Goal: Transaction & Acquisition: Purchase product/service

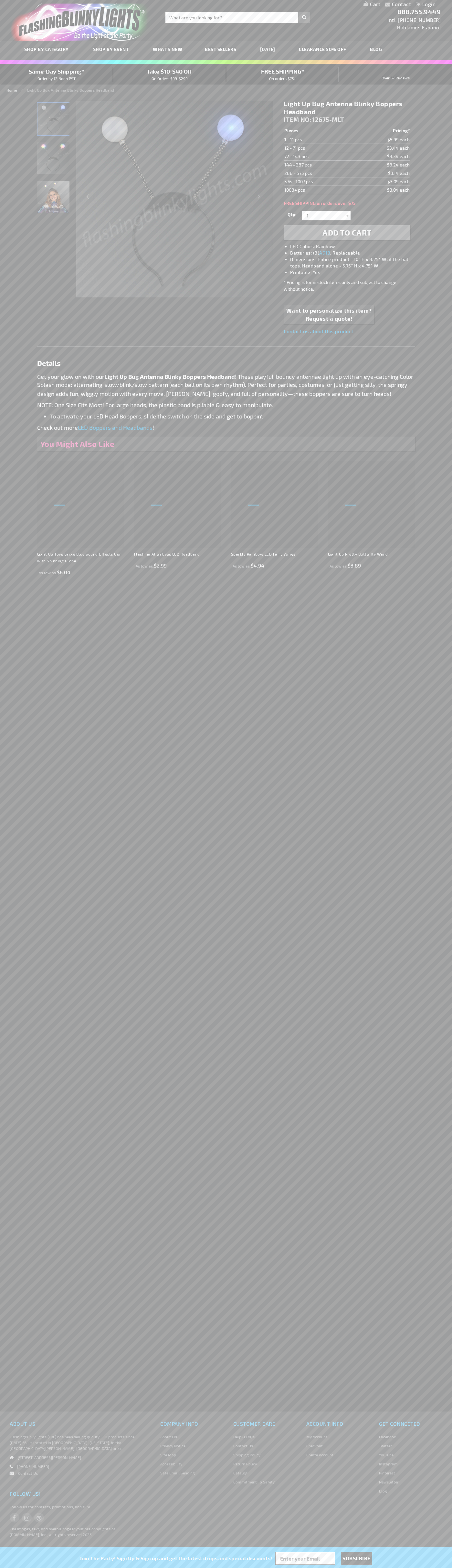
click at [347, 233] on span "Add to Cart" at bounding box center [347, 232] width 49 height 9
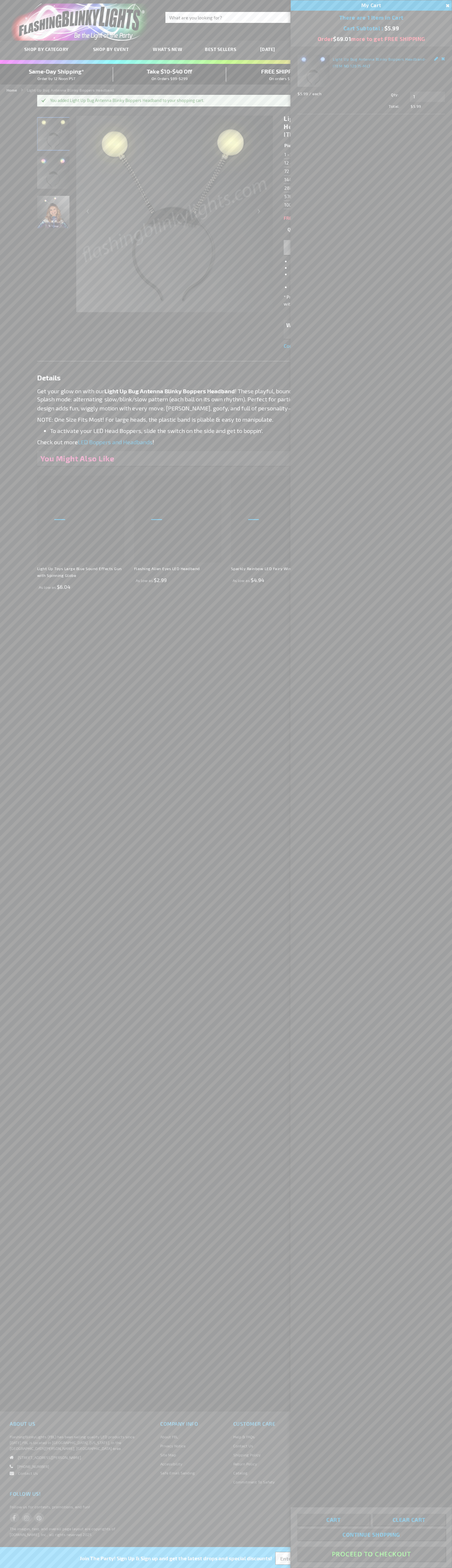
click at [371, 1554] on button "Proceed To Checkout" at bounding box center [371, 1554] width 148 height 15
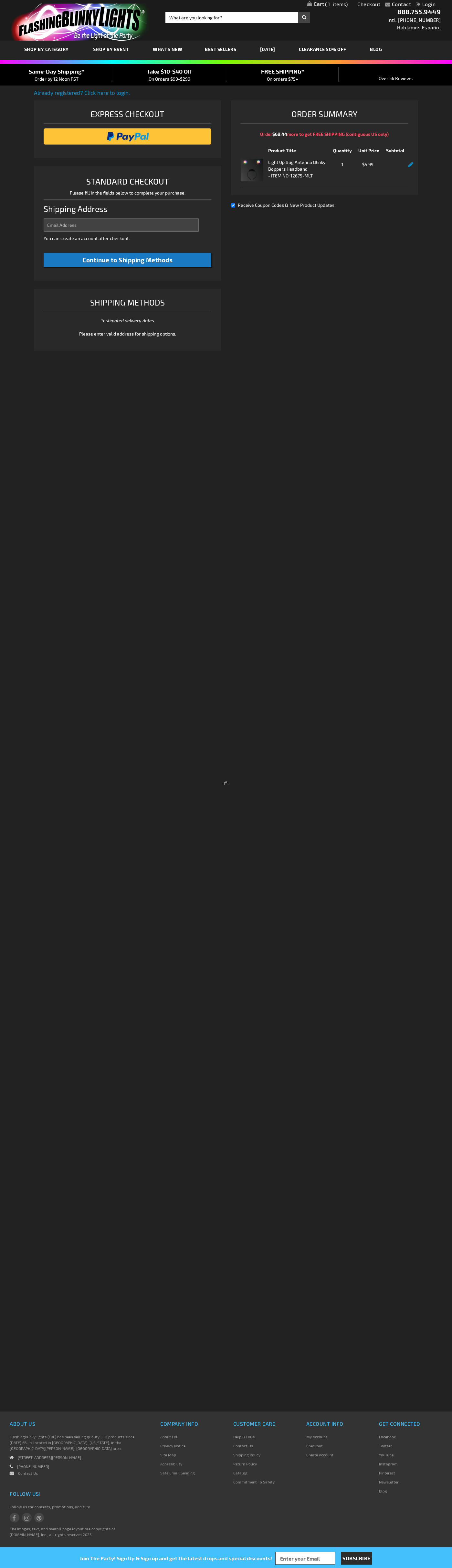
select select "US"
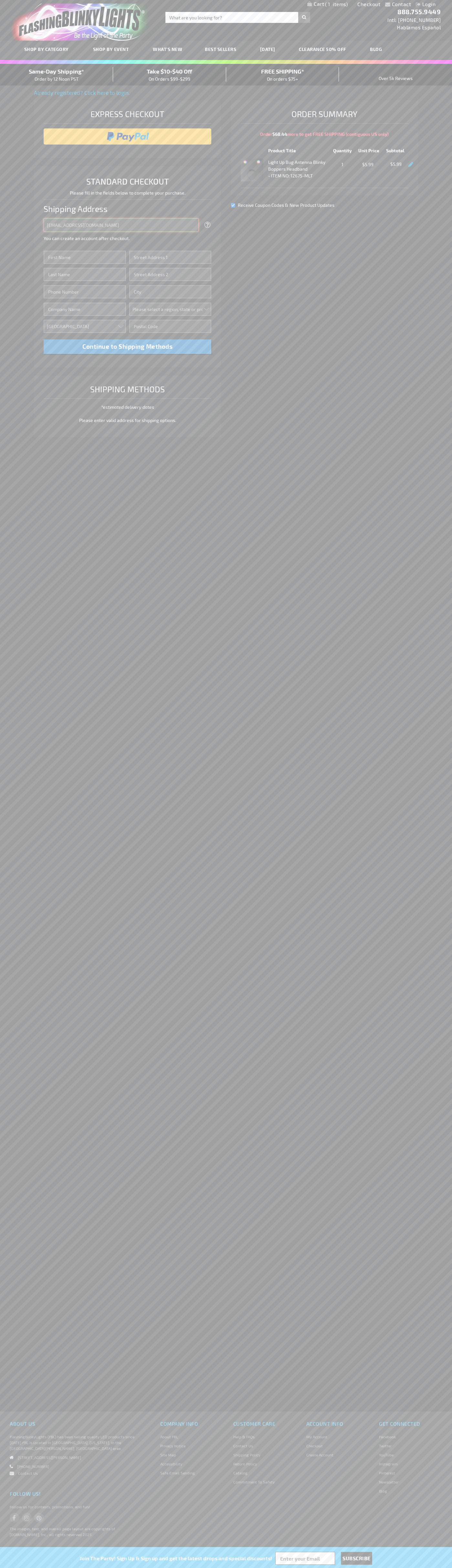
type input "[EMAIL_ADDRESS][DOMAIN_NAME]"
type input "[PERSON_NAME]"
type input "[STREET_ADDRESS][PERSON_NAME]"
type input "First floor"
type input "st. [GEOGRAPHIC_DATA]"
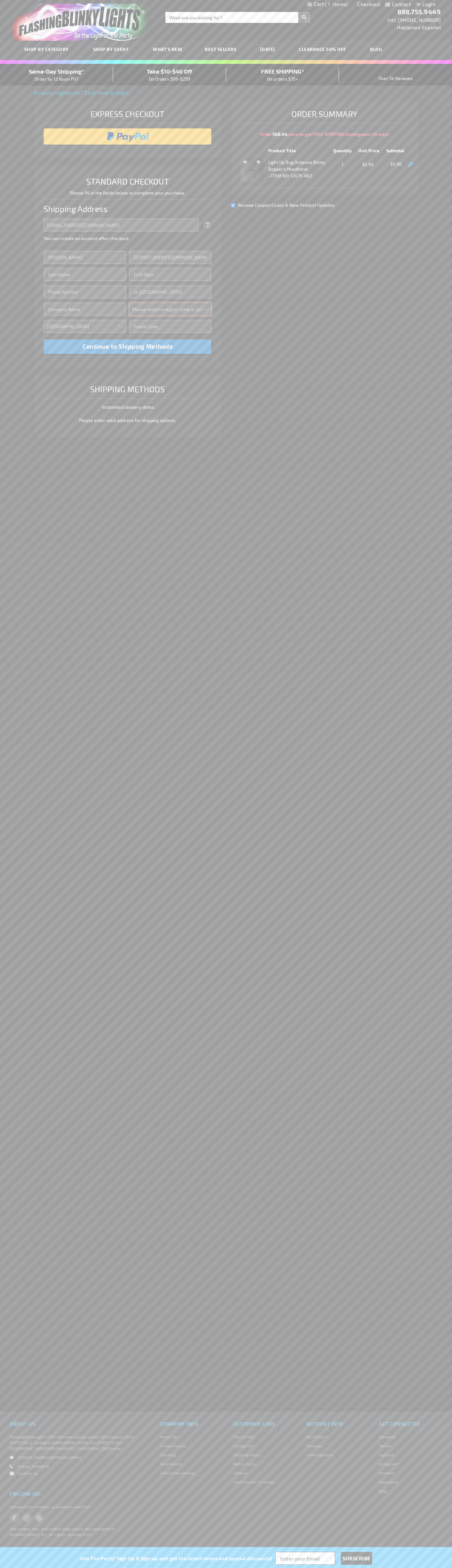
select select "34"
type input "55416"
type input "[PERSON_NAME]"
type input "6502530000"
type input "[PERSON_NAME]"
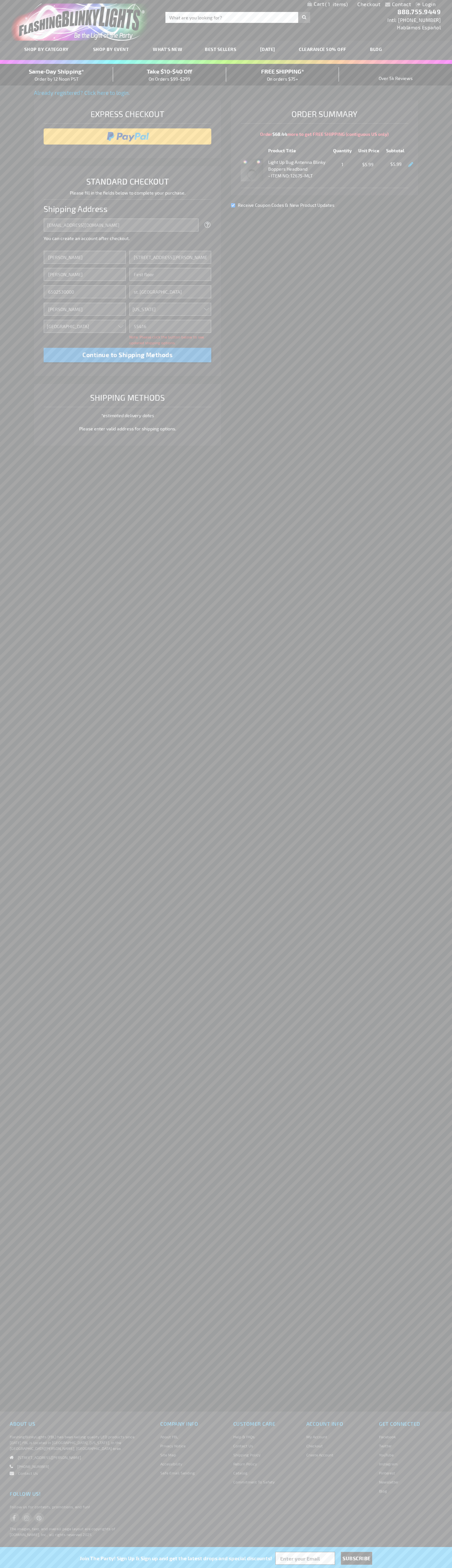
click at [57, 75] on div "Same-Day Shipping* Order by 12 Noon PST" at bounding box center [57, 74] width 113 height 15
click at [127, 136] on input "image" at bounding box center [127, 136] width 161 height 13
